Goal: Task Accomplishment & Management: Use online tool/utility

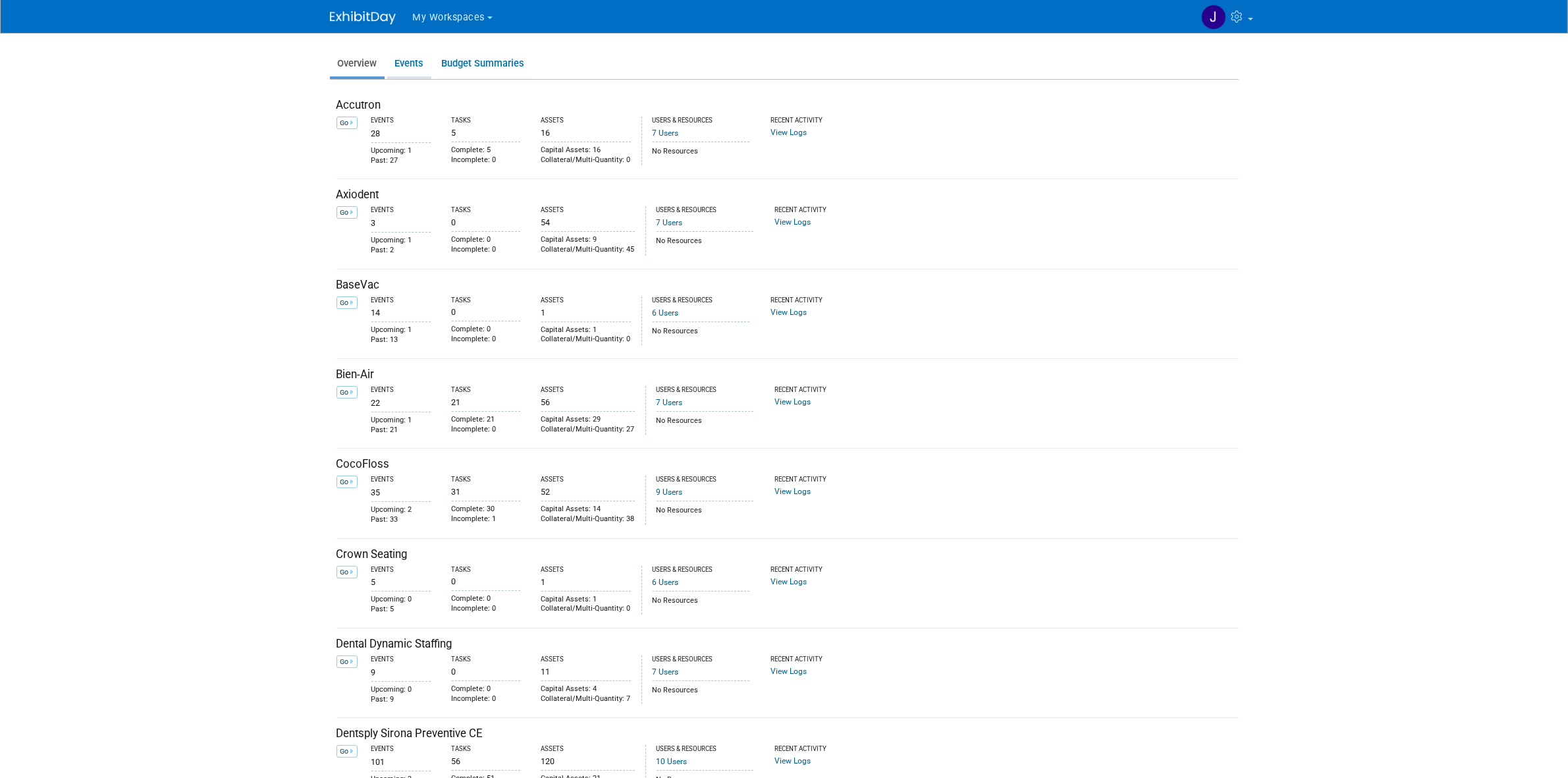
click at [419, 68] on link "Events" at bounding box center [409, 63] width 44 height 26
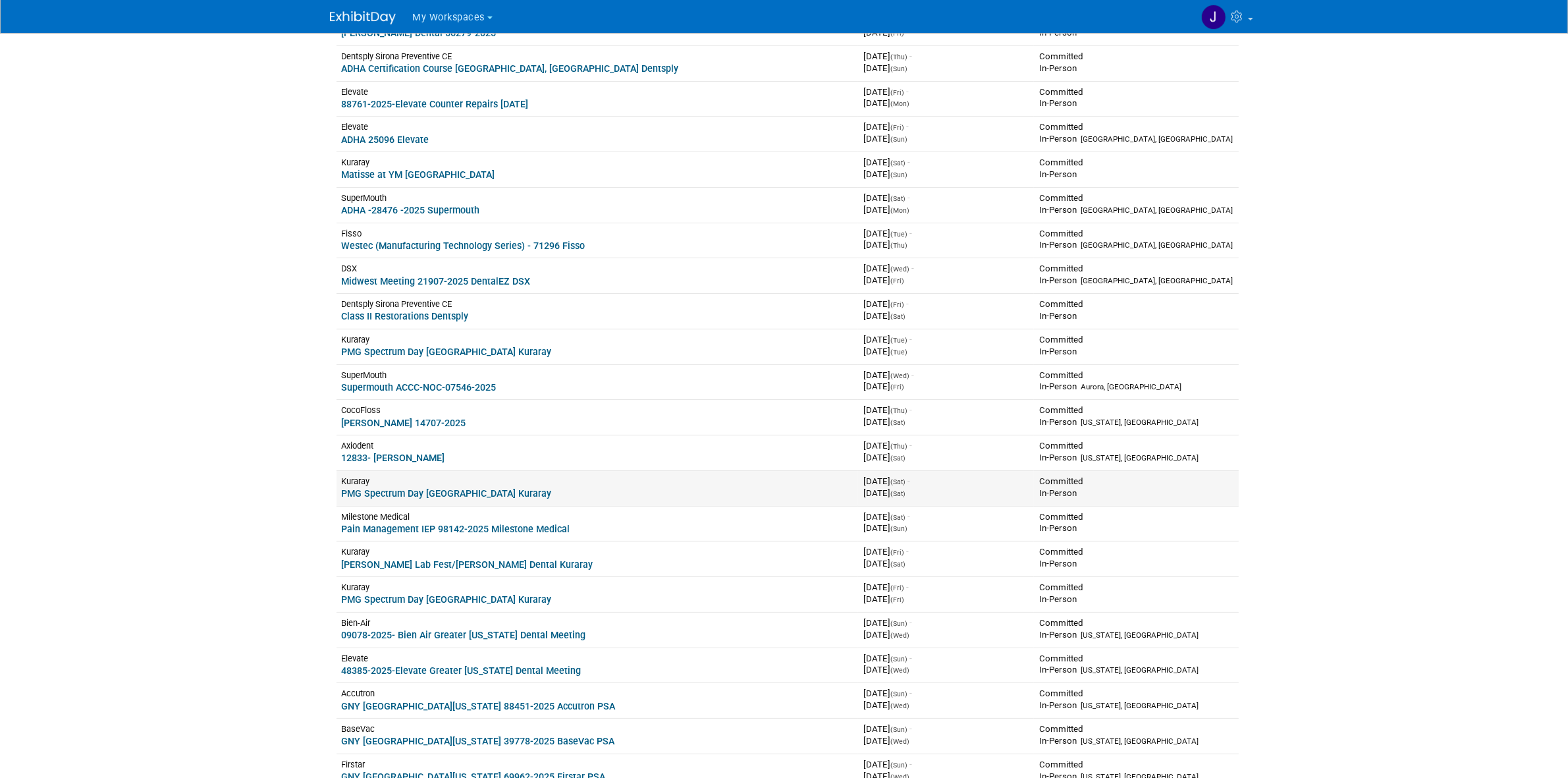
scroll to position [165, 0]
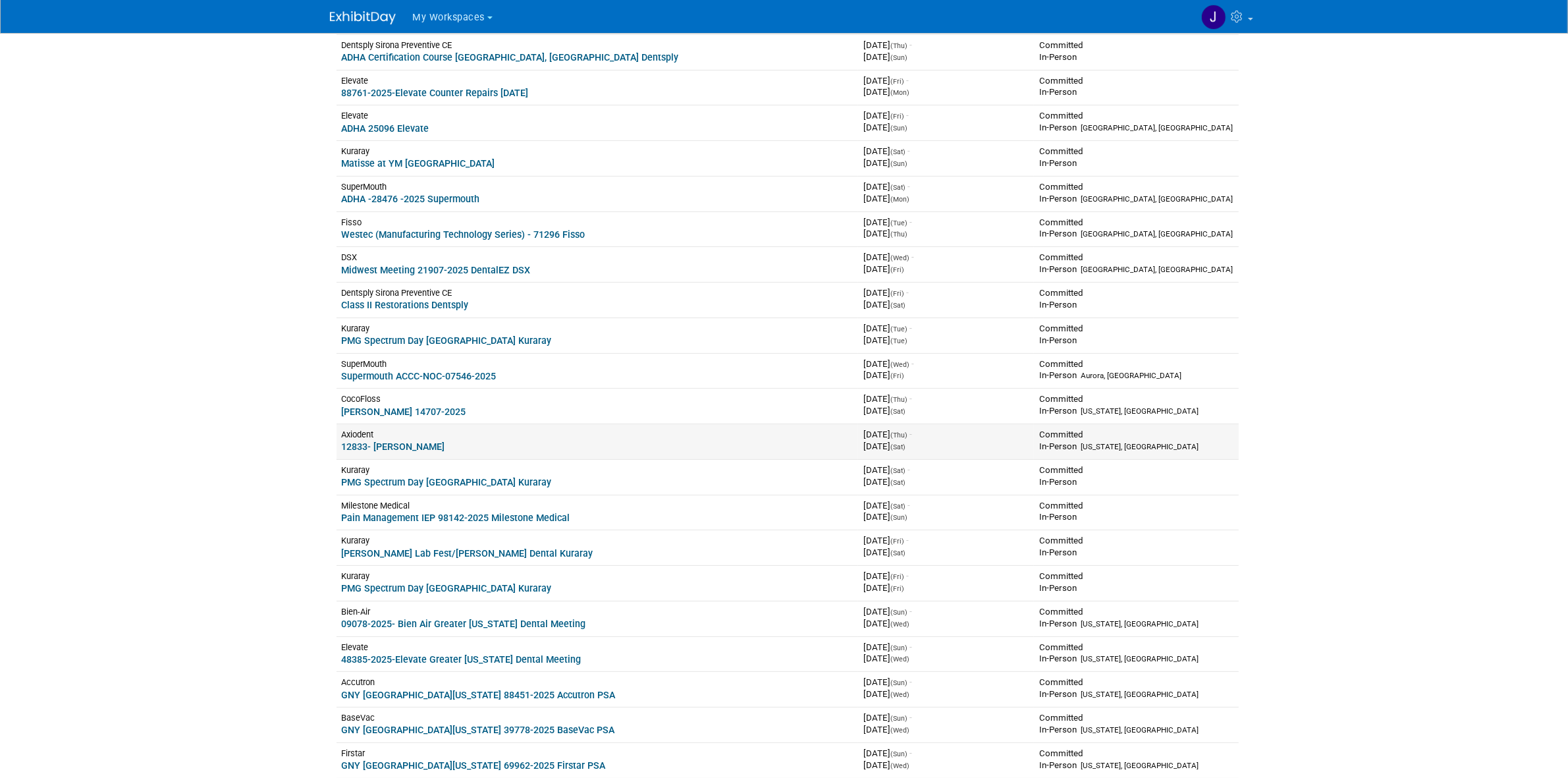
click at [393, 443] on link "12833- [PERSON_NAME]" at bounding box center [393, 447] width 103 height 11
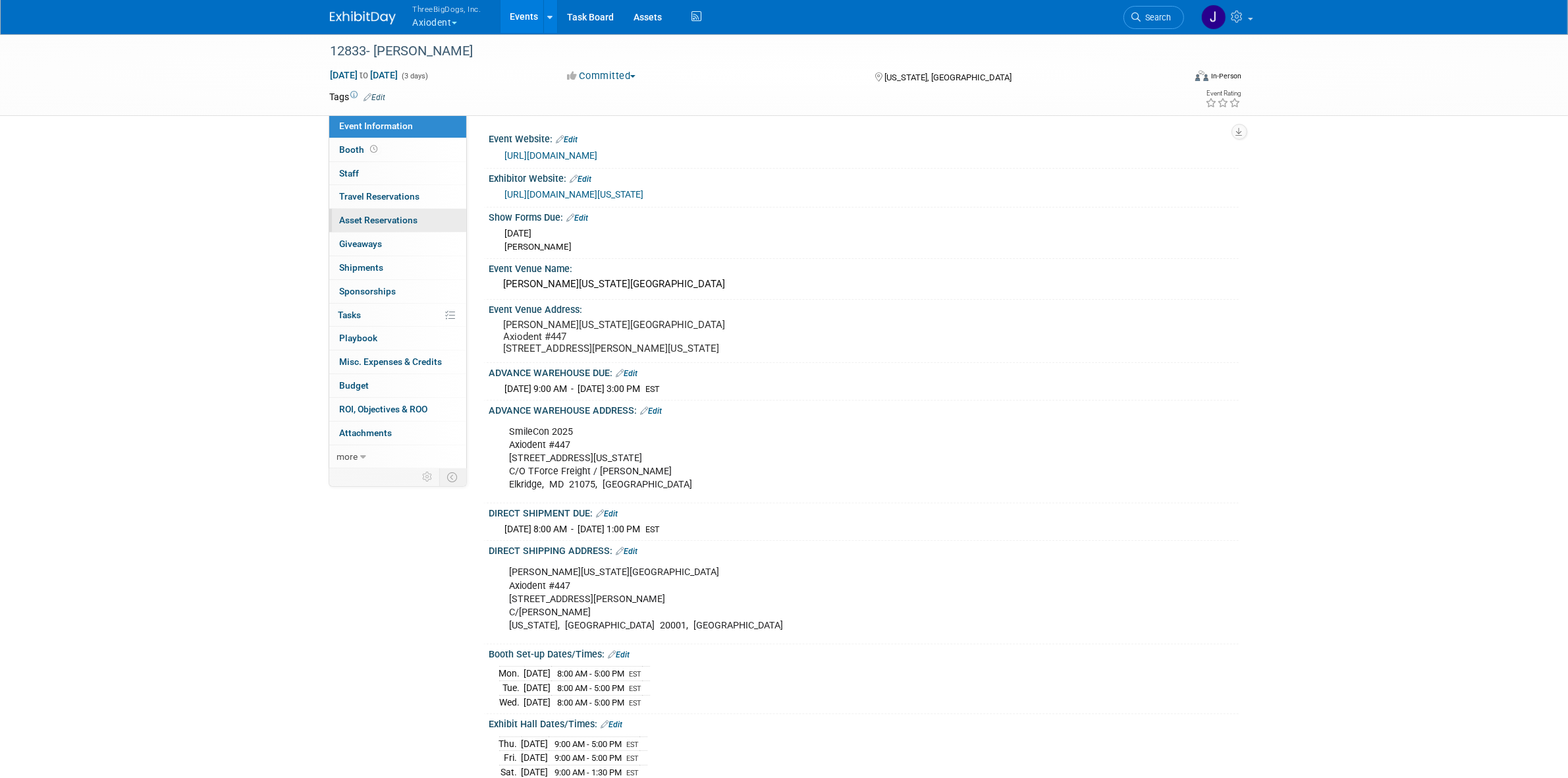
click at [418, 212] on link "0 Asset Reservations 0" at bounding box center [398, 220] width 137 height 23
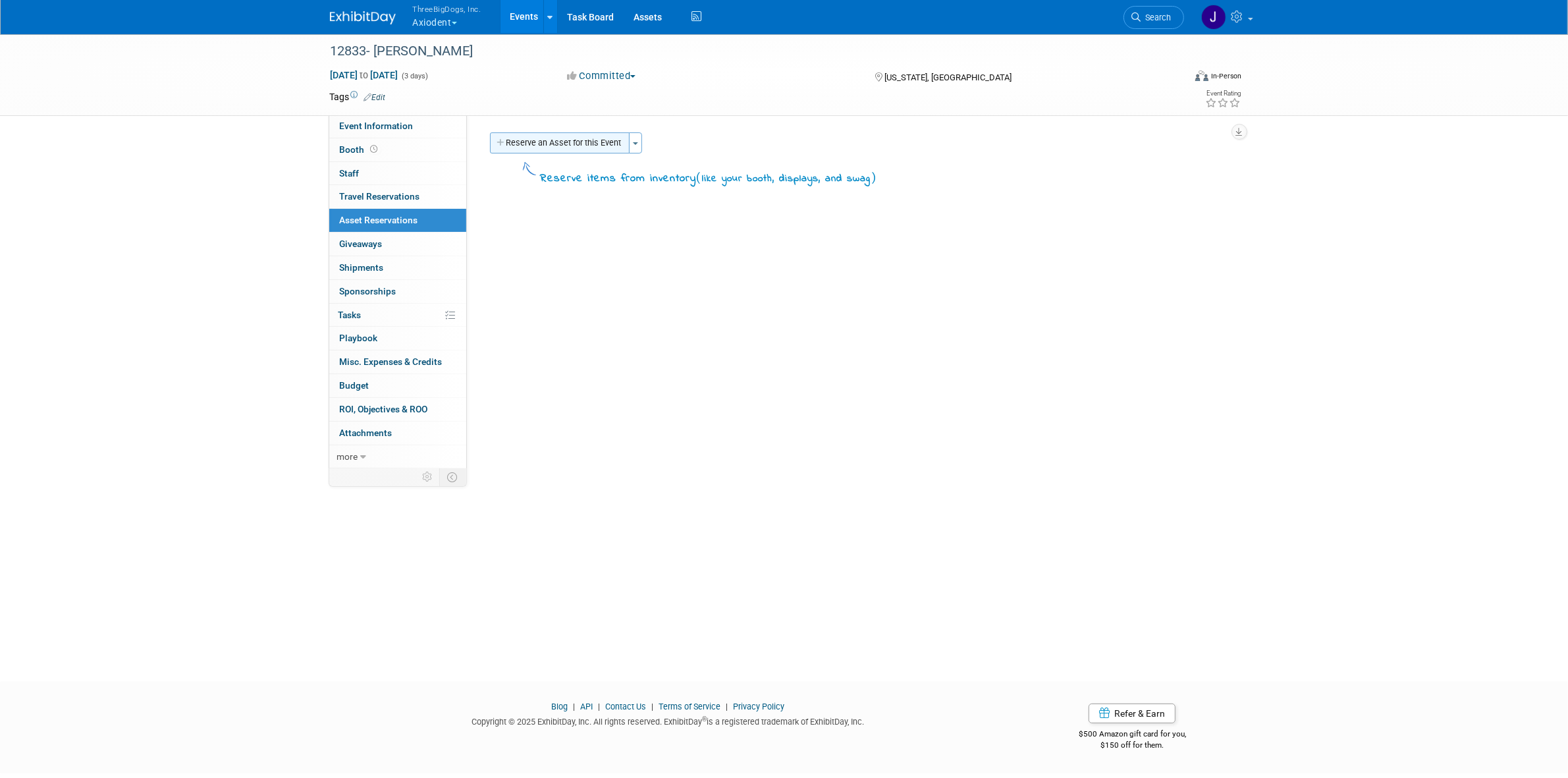
click at [600, 139] on button "Reserve an Asset for this Event" at bounding box center [560, 143] width 140 height 21
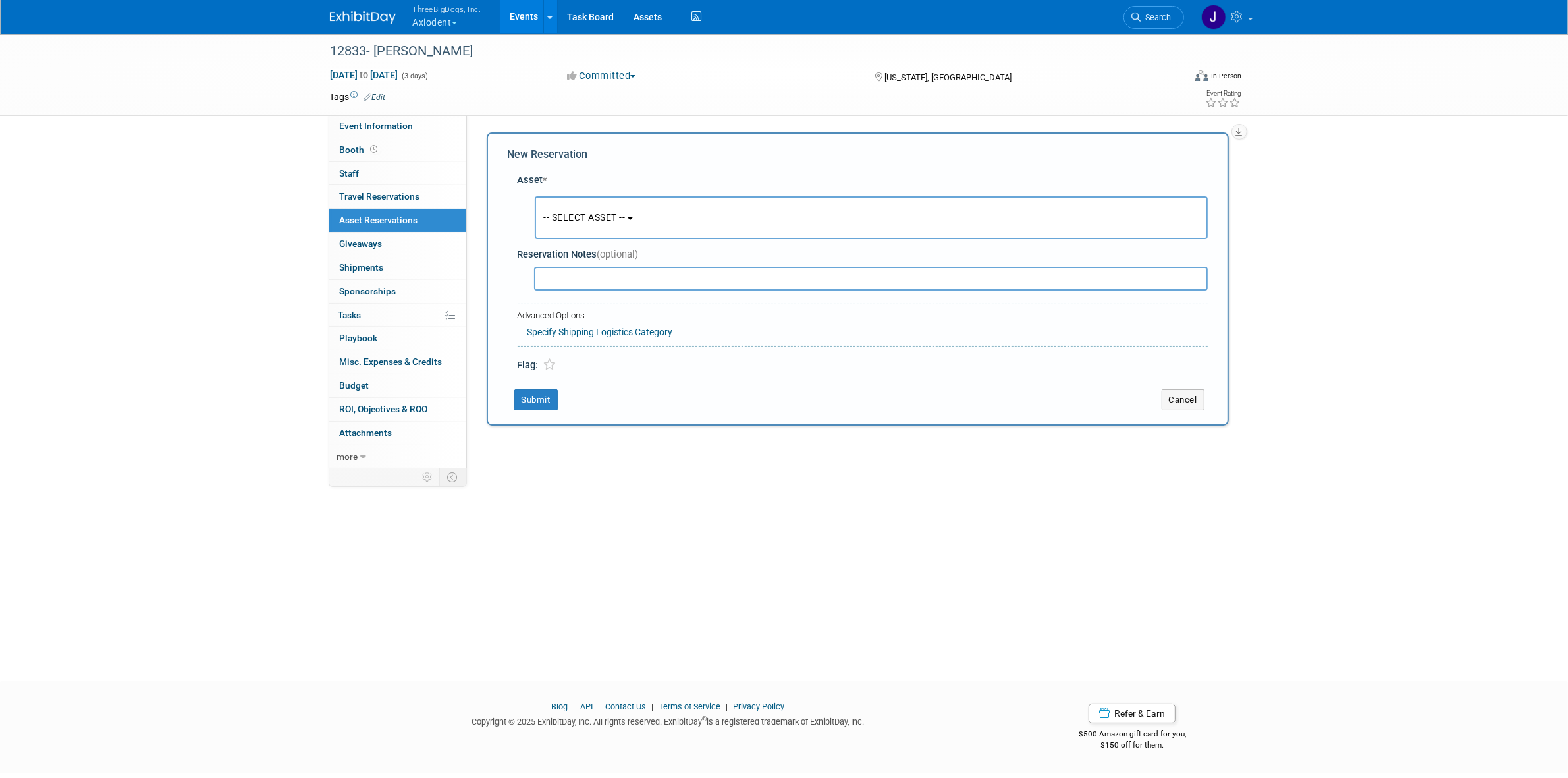
click at [633, 217] on b "button" at bounding box center [631, 218] width 5 height 3
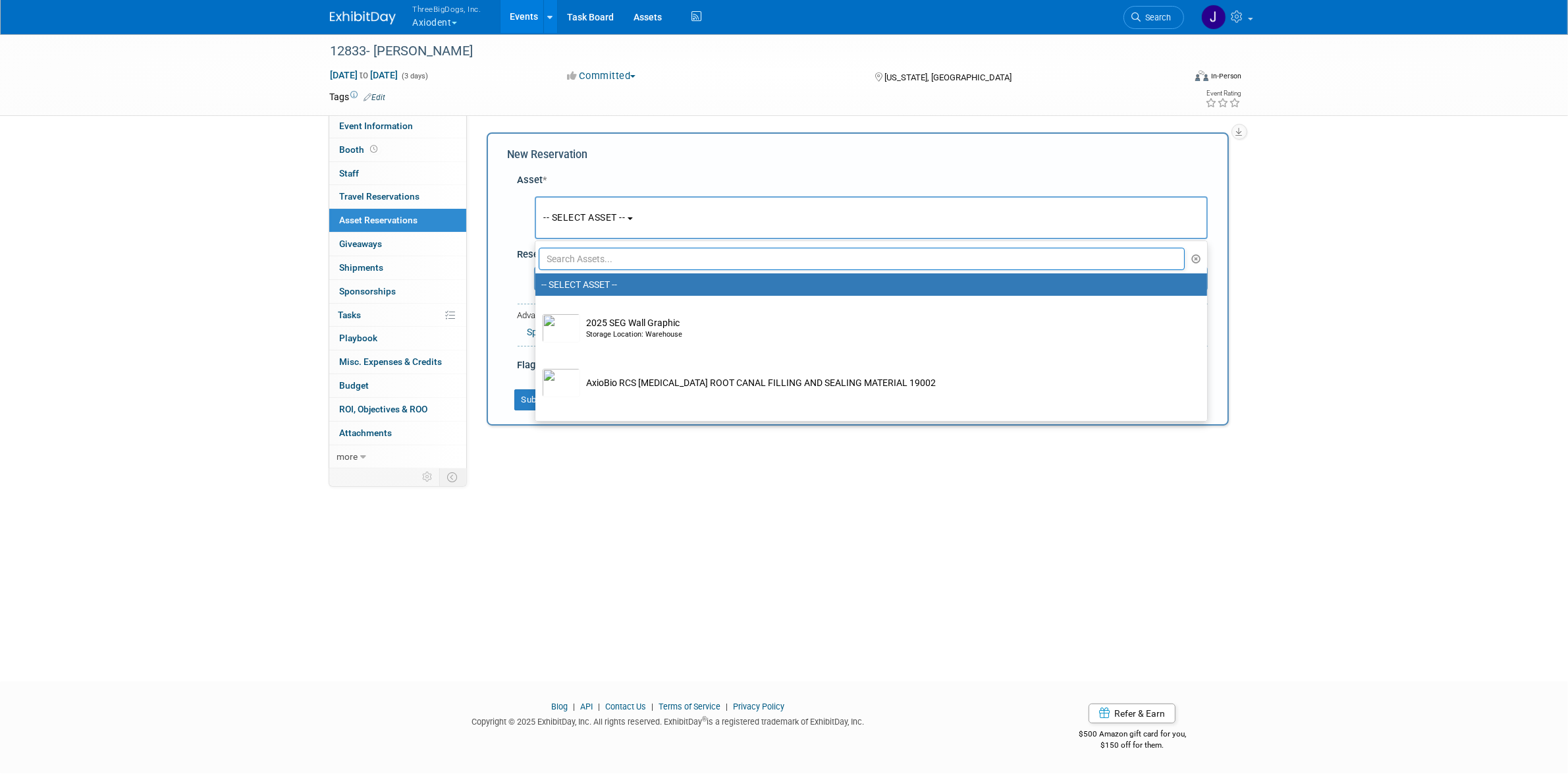
click at [649, 250] on input "text" at bounding box center [862, 259] width 647 height 23
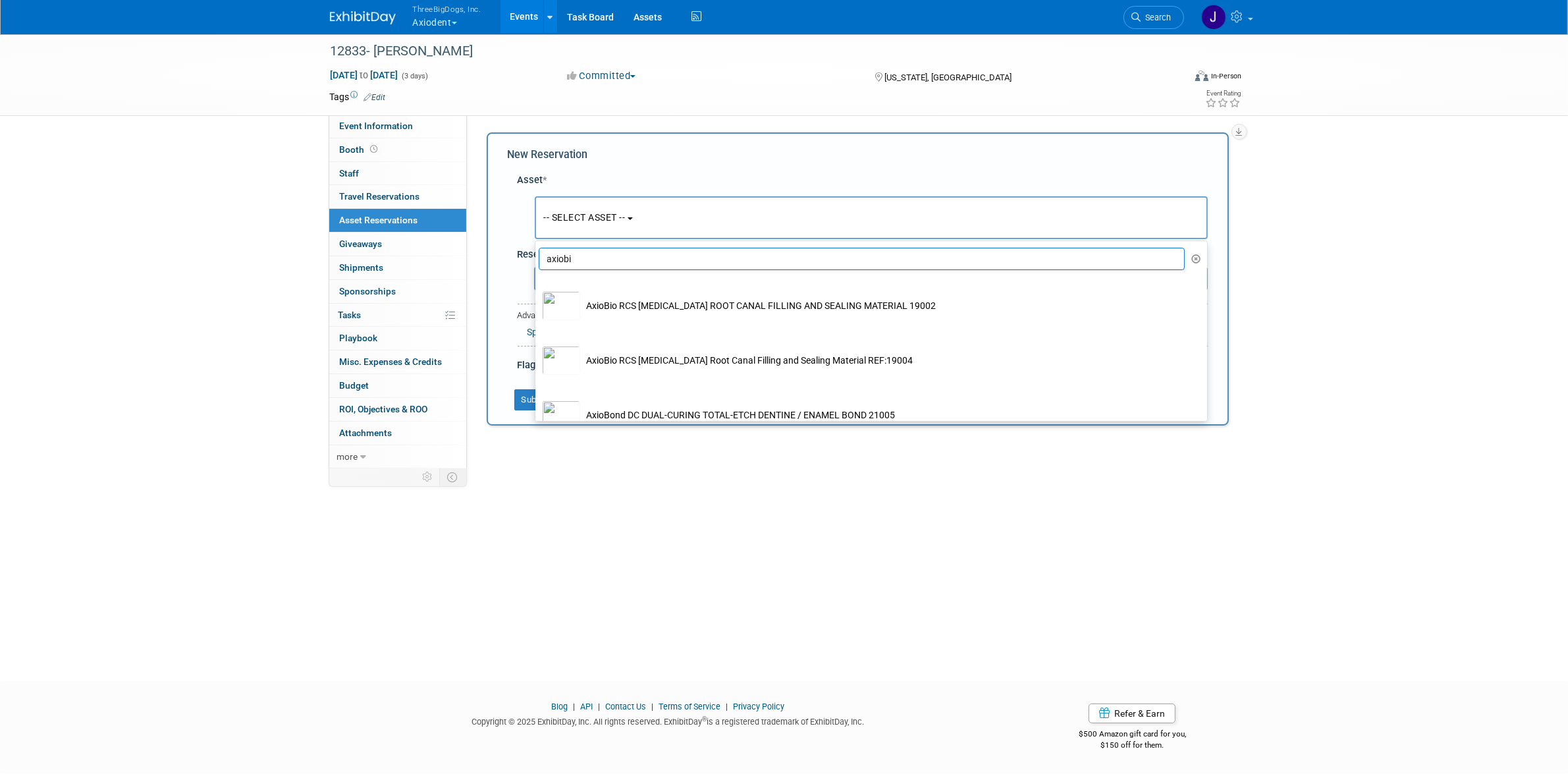
type input "axiobio"
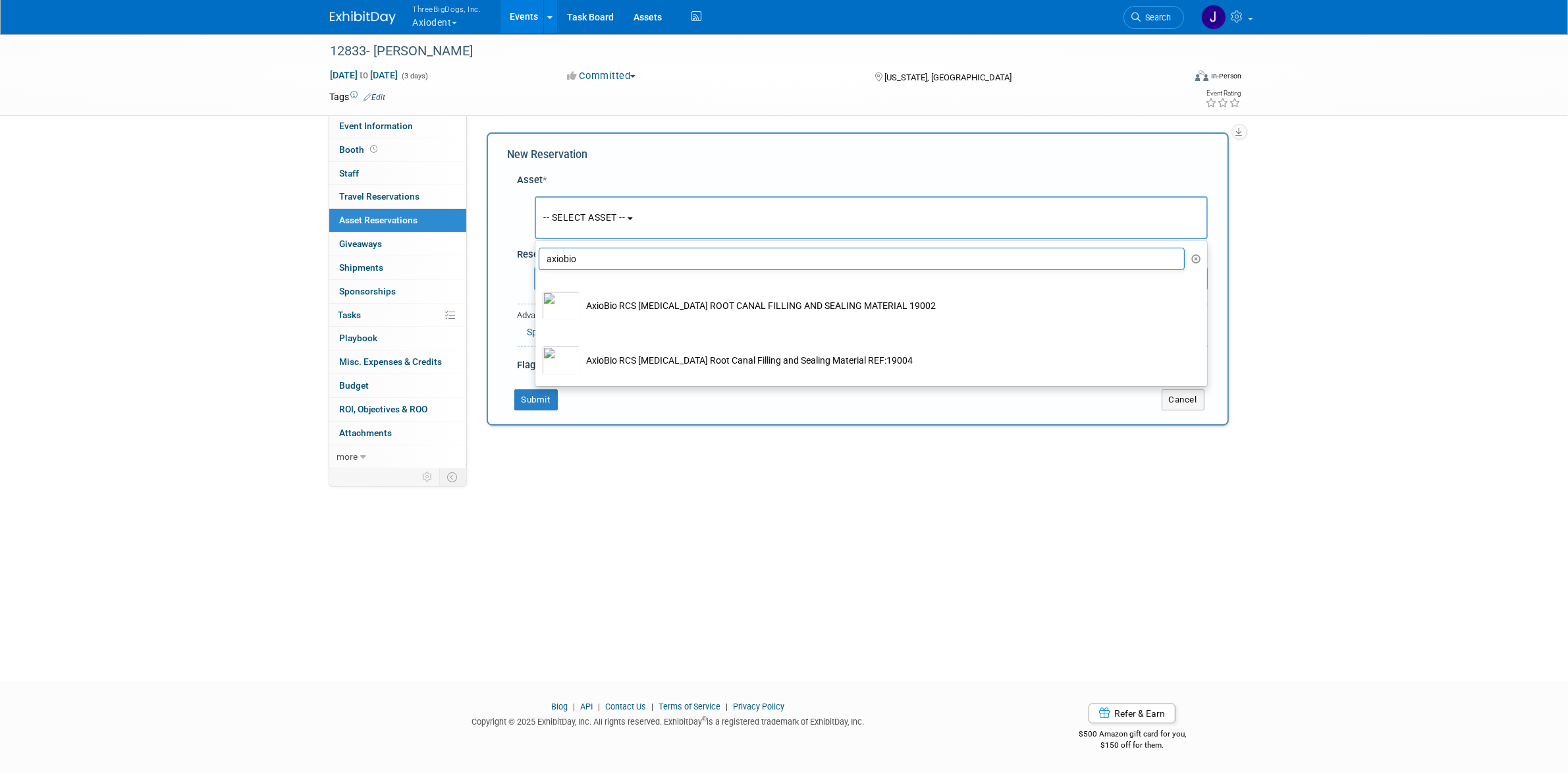
click at [745, 265] on input "axiobio" at bounding box center [862, 259] width 647 height 23
